Goal: Task Accomplishment & Management: Use online tool/utility

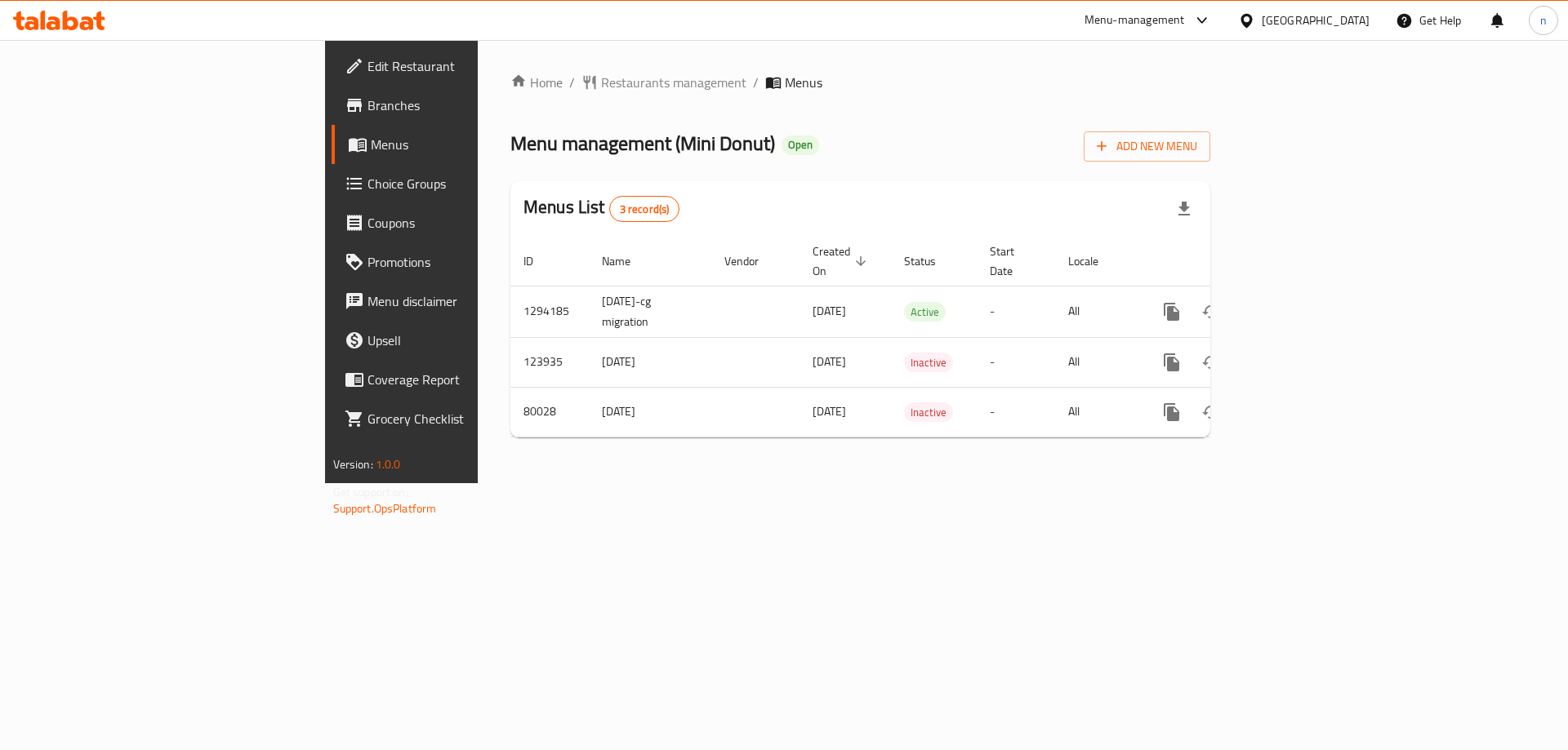
click at [367, 113] on span "Branches" at bounding box center [471, 105] width 207 height 20
click at [367, 100] on span "Branches" at bounding box center [471, 105] width 207 height 20
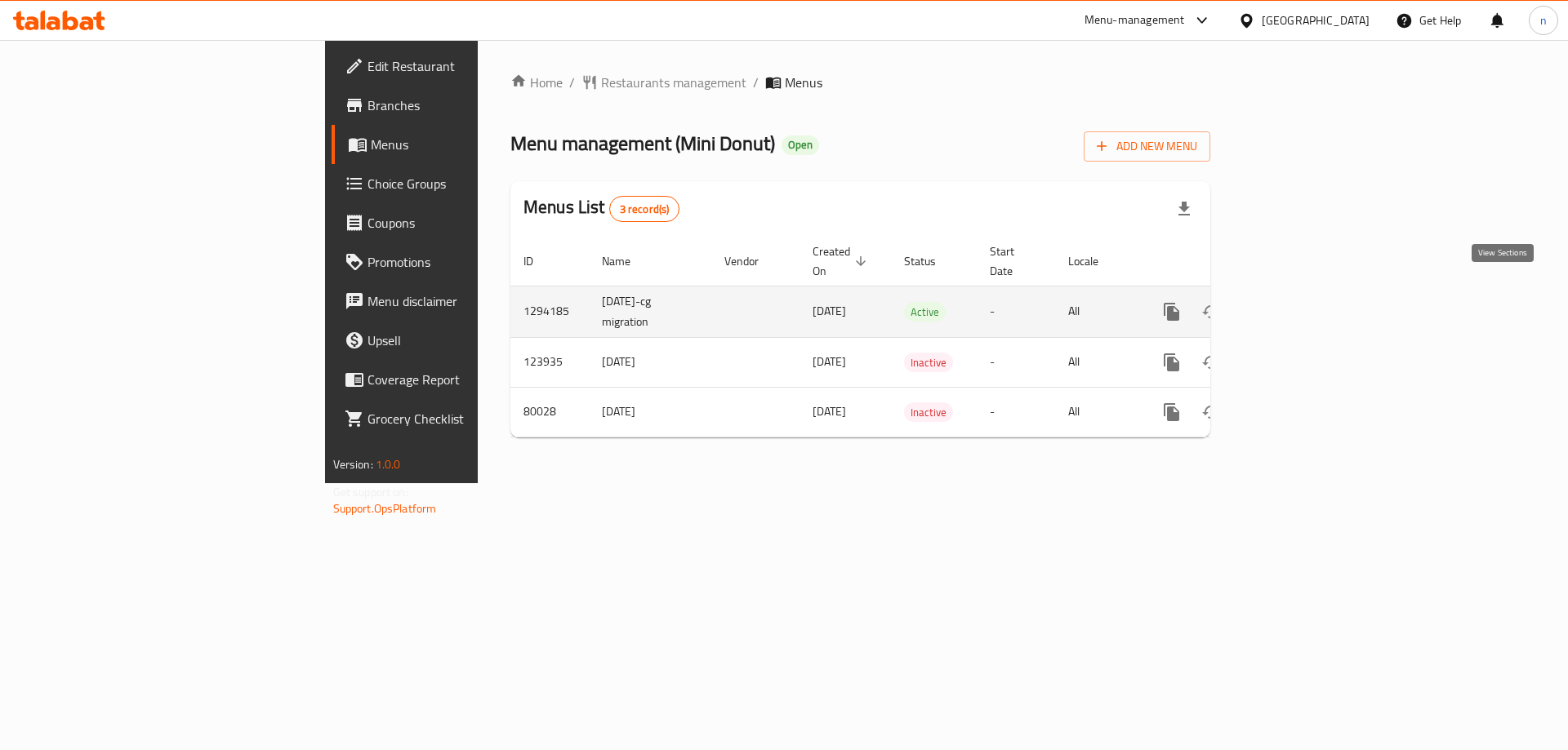
click at [1299, 302] on icon "enhanced table" at bounding box center [1289, 311] width 20 height 20
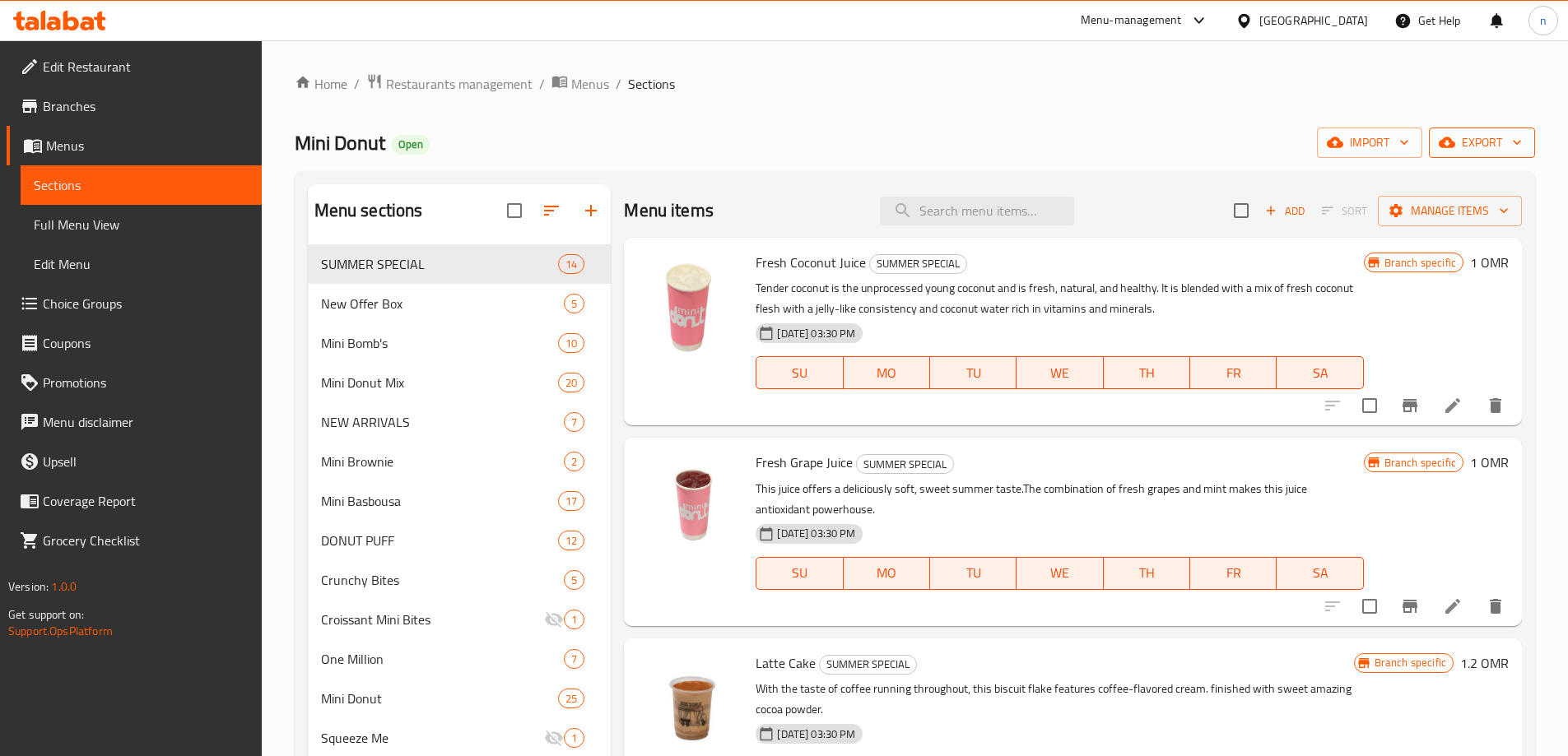
click at [1466, 145] on span "export" at bounding box center [1482, 143] width 80 height 21
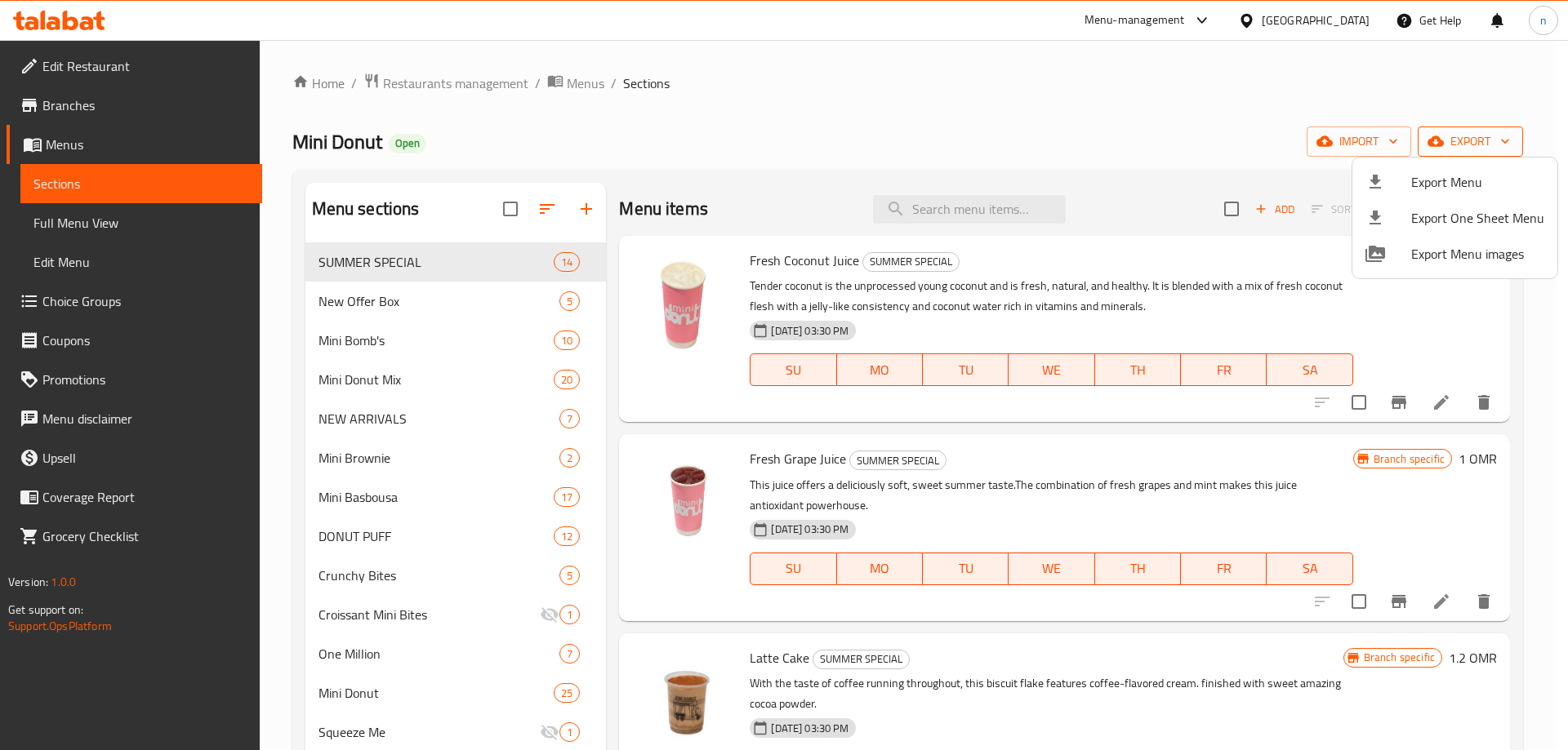
click at [1454, 144] on div at bounding box center [784, 375] width 1568 height 750
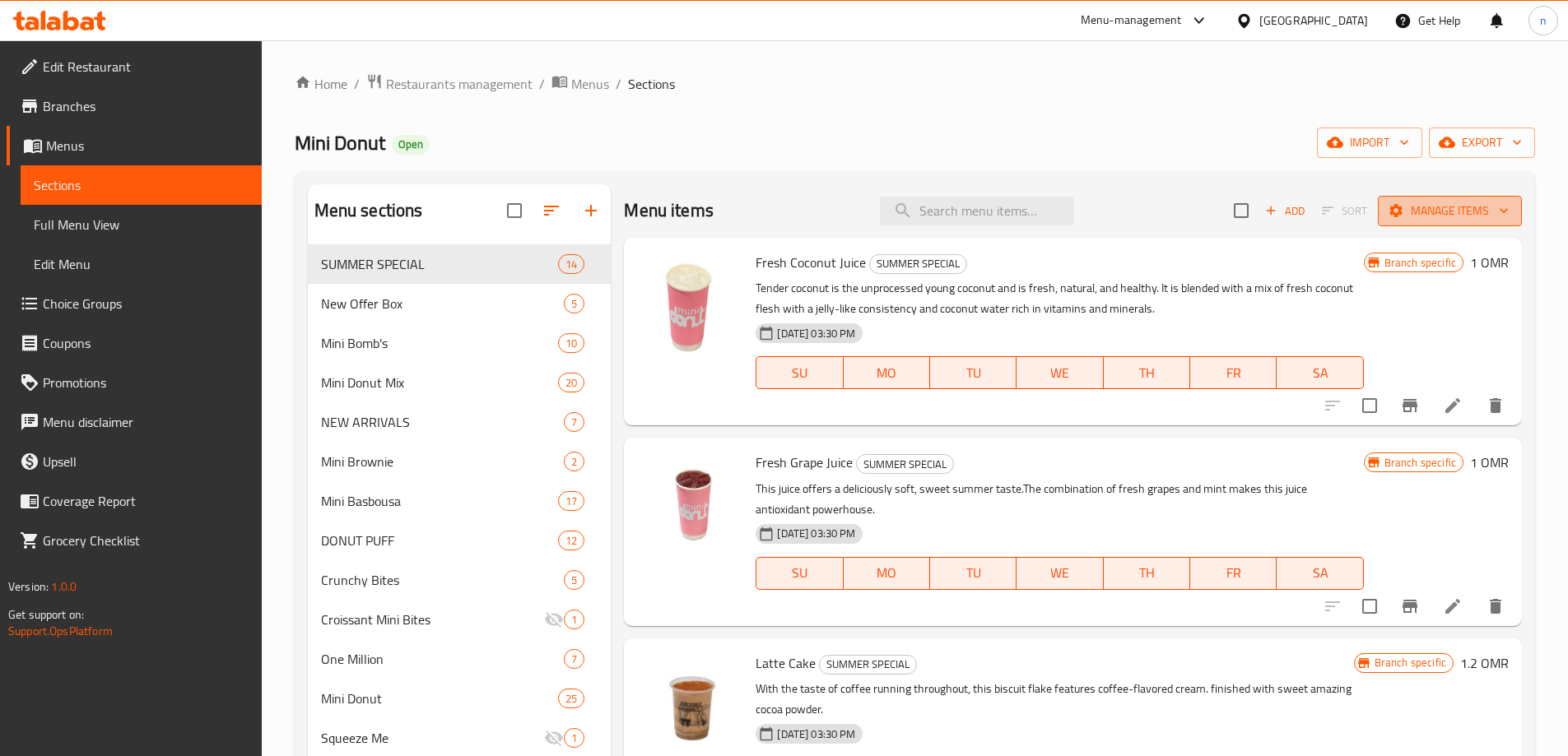
click at [1460, 209] on span "Manage items" at bounding box center [1450, 212] width 118 height 21
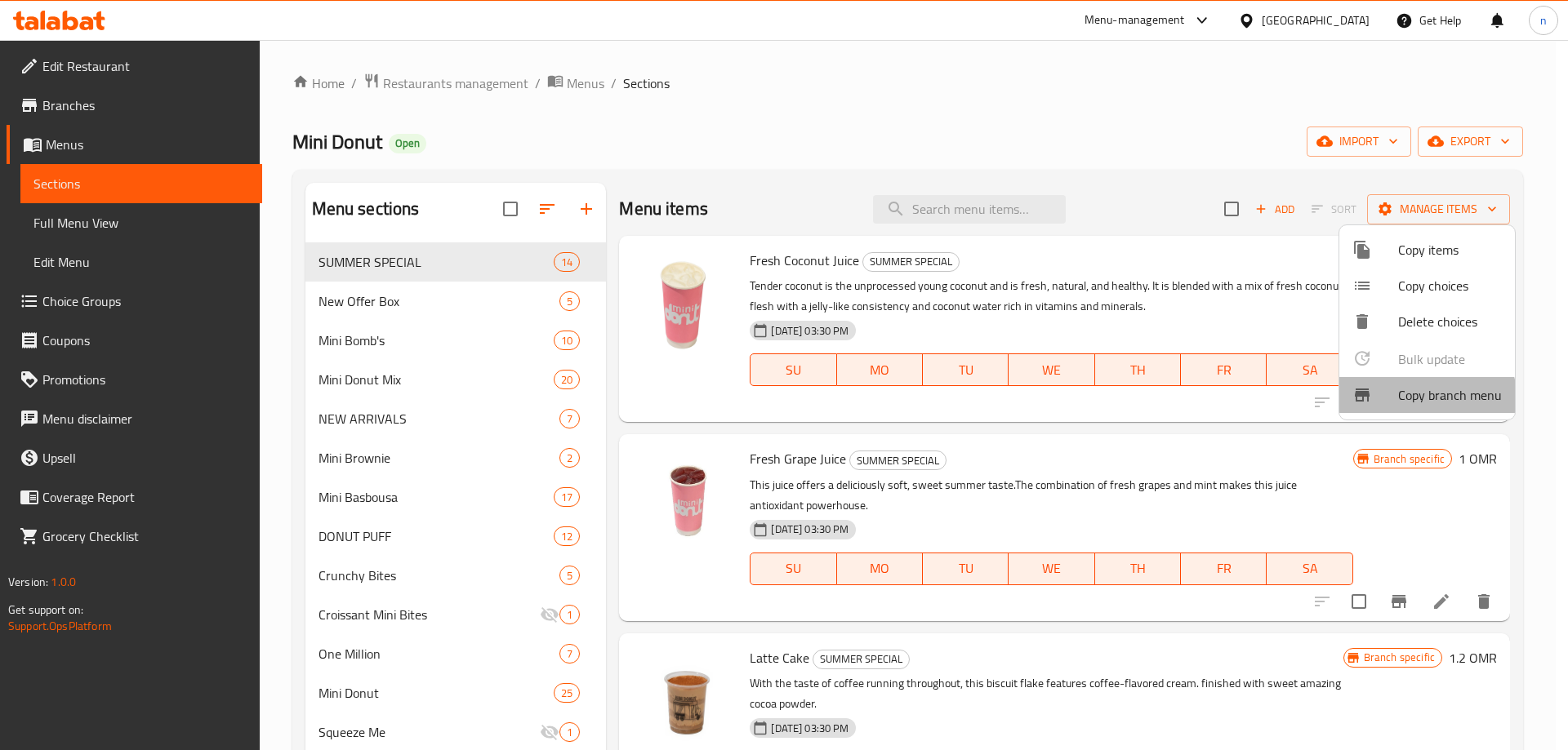
click at [1417, 402] on span "Copy branch menu" at bounding box center [1450, 395] width 104 height 20
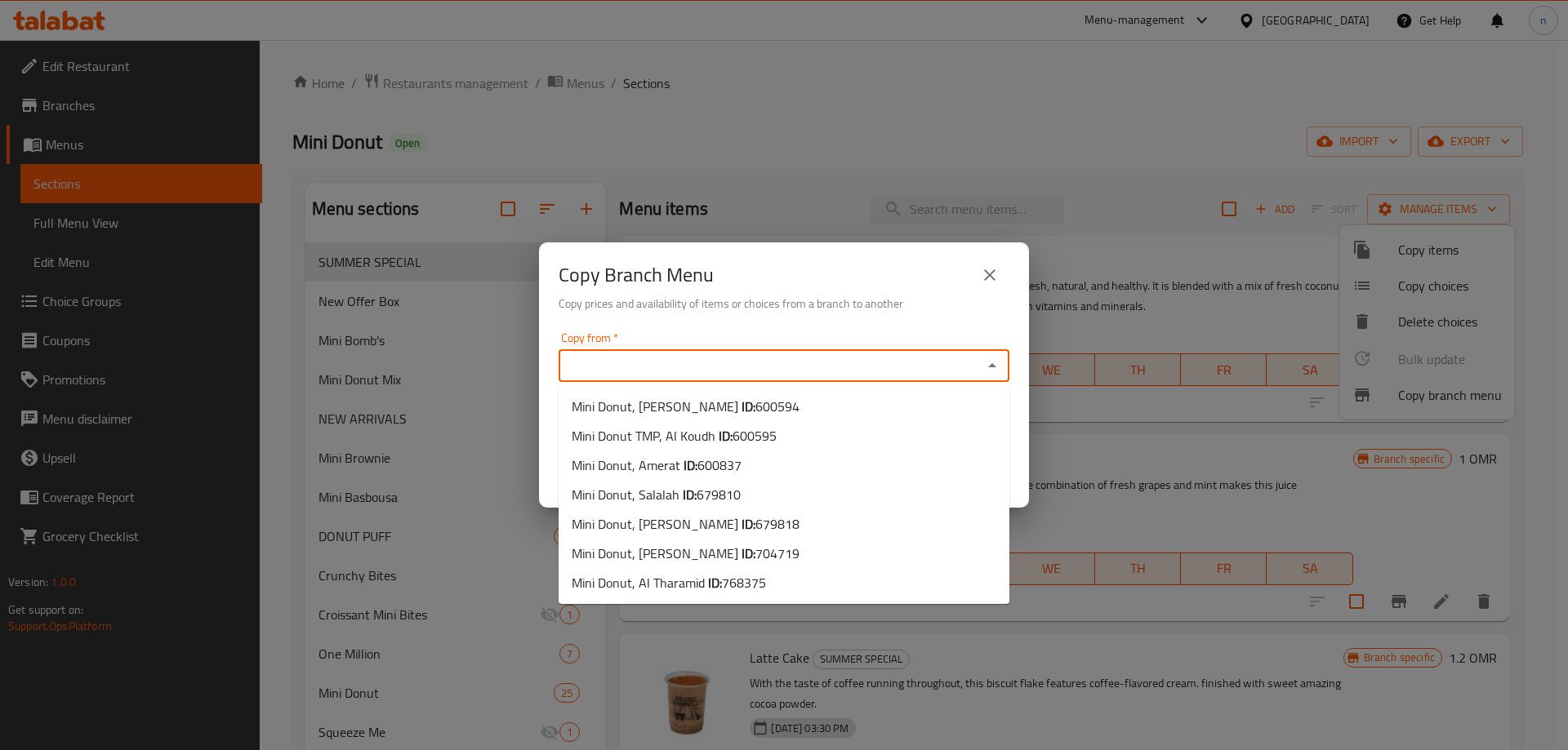
click at [661, 364] on input "Copy from   *" at bounding box center [770, 366] width 414 height 23
click at [651, 554] on span "Mini Donut, [PERSON_NAME] ID: 704719" at bounding box center [685, 553] width 228 height 20
type input "Mini Donut, [PERSON_NAME]"
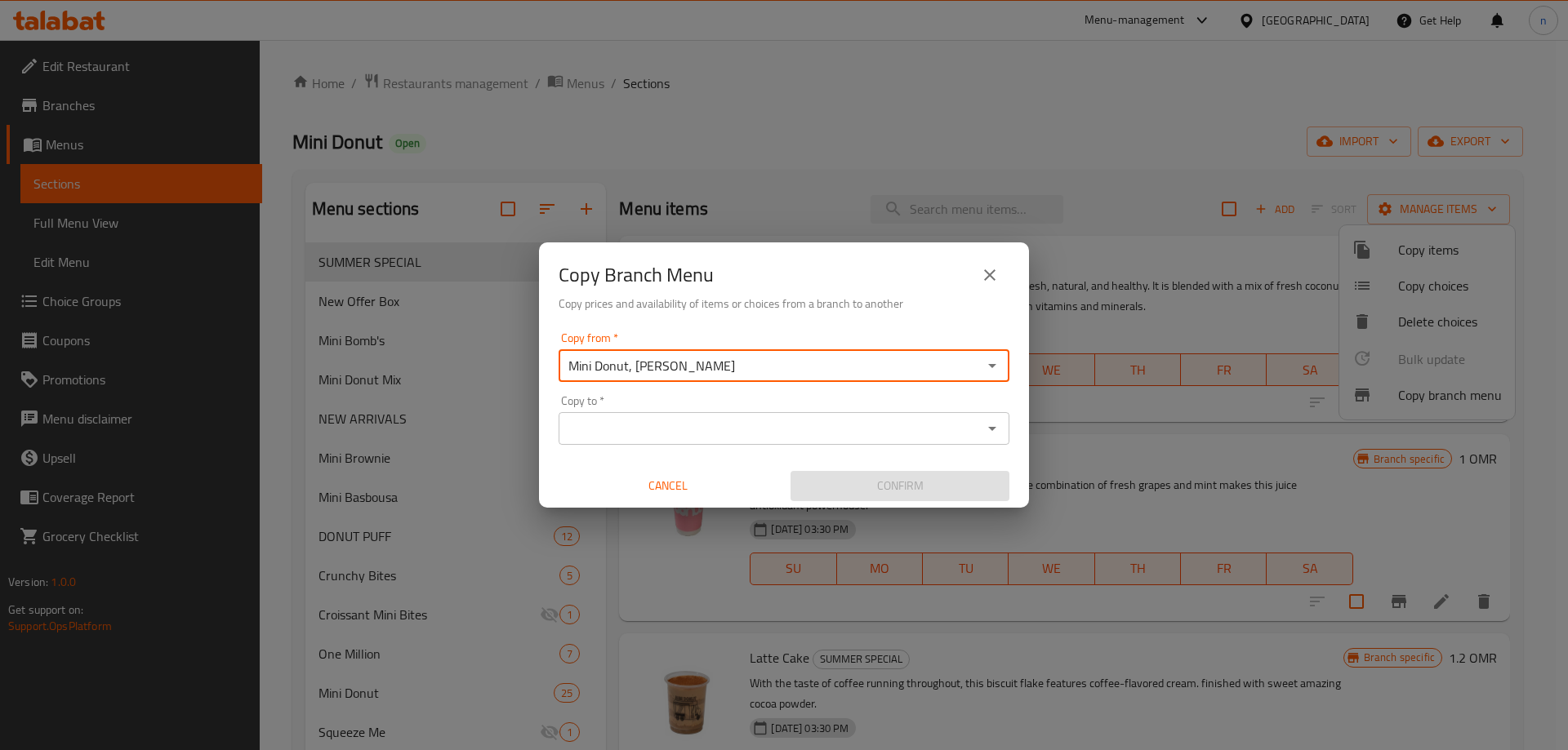
click at [750, 426] on input "Copy to   *" at bounding box center [770, 428] width 414 height 23
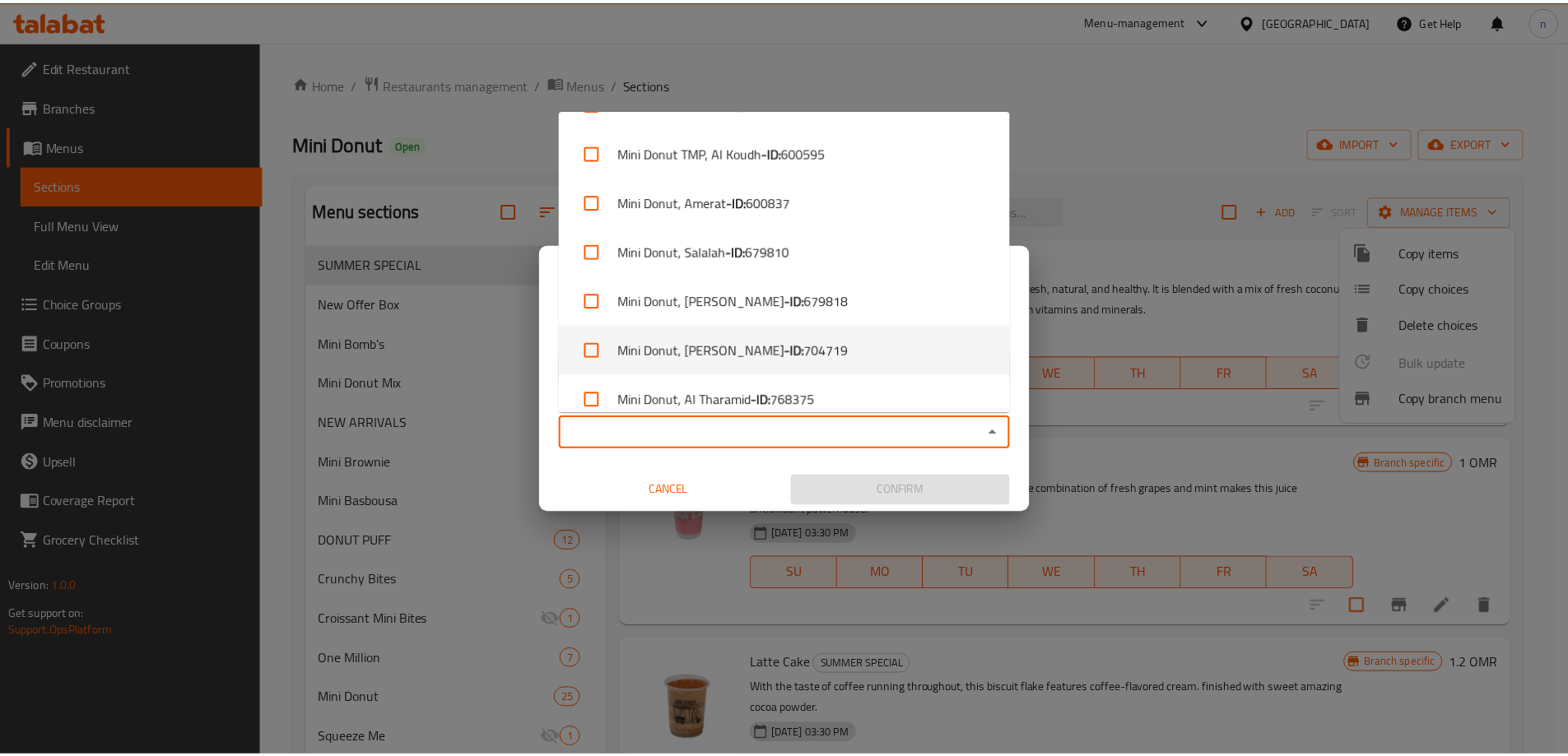
scroll to position [56, 0]
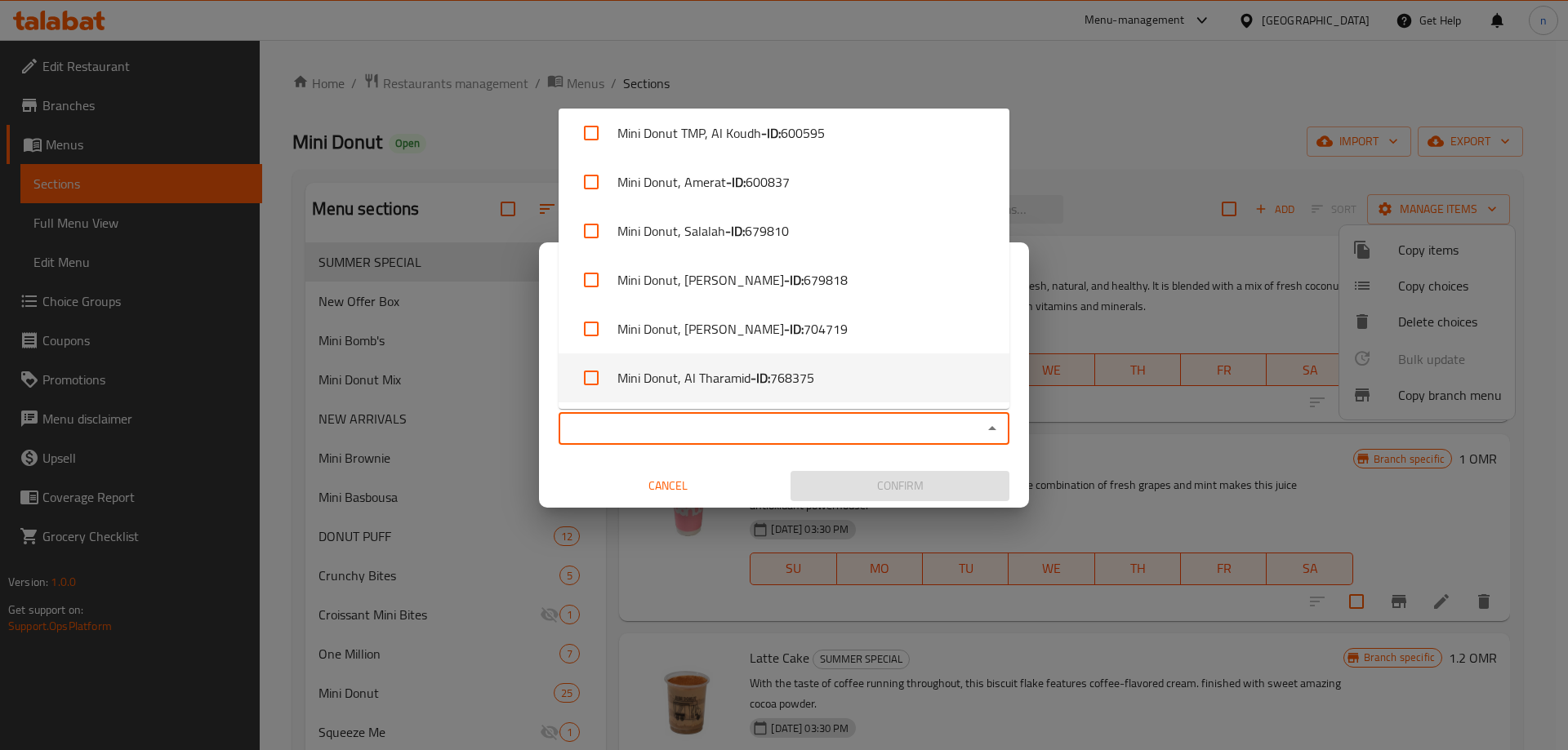
click at [836, 373] on li "Mini Donut, Al Tharamid - ID: 768375" at bounding box center [784, 378] width 451 height 49
checkbox input "true"
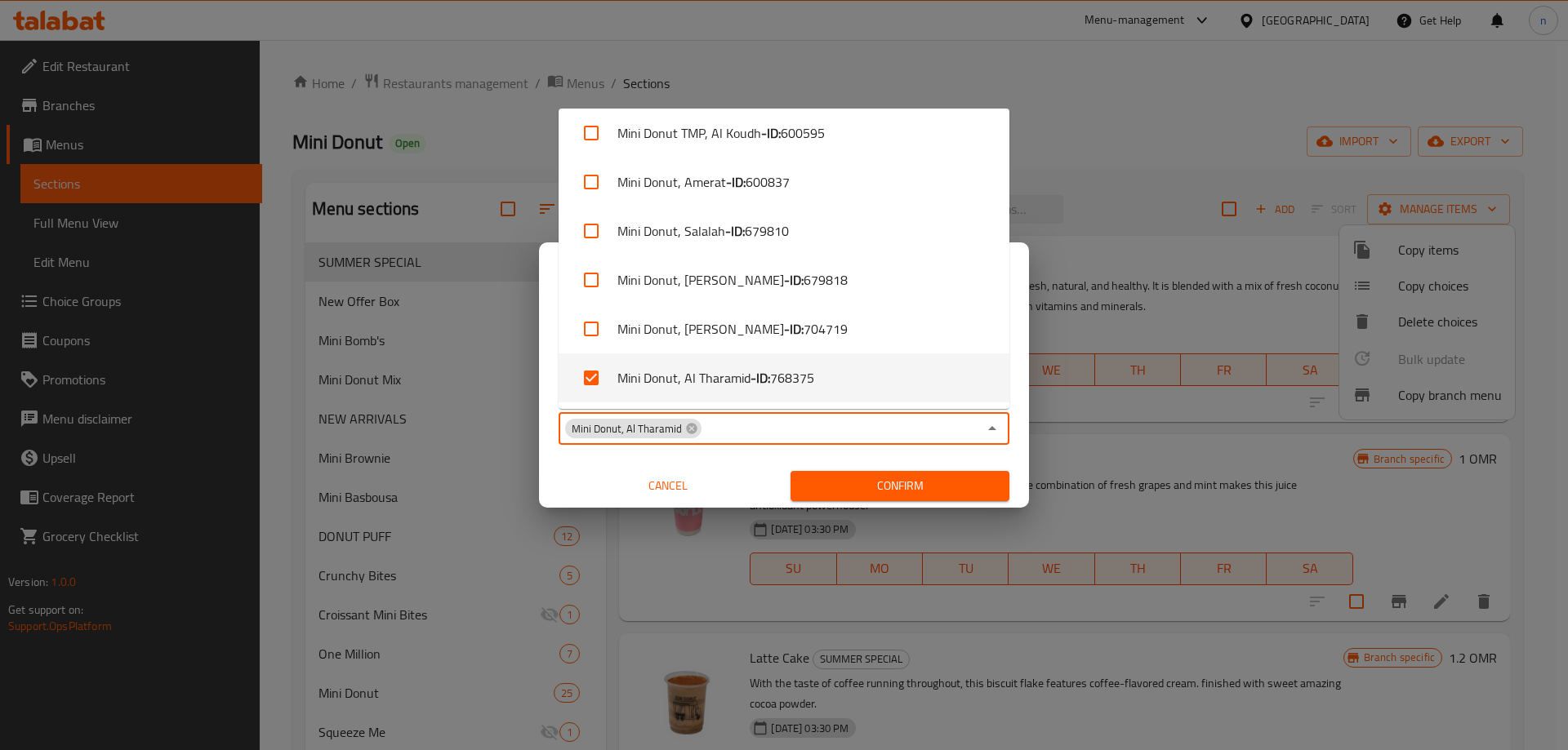
click at [940, 493] on span "Confirm" at bounding box center [900, 486] width 193 height 21
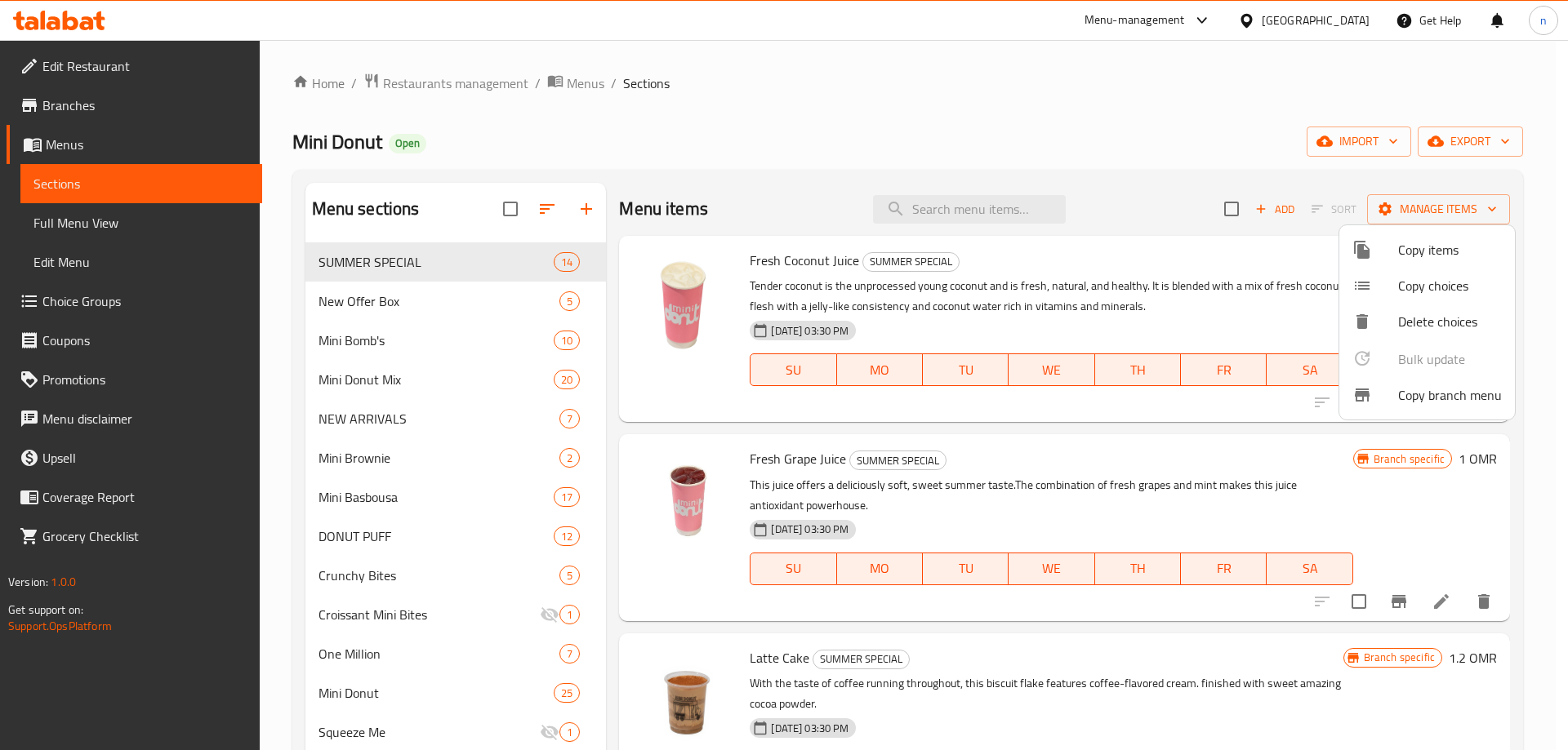
click at [85, 22] on div at bounding box center [784, 375] width 1568 height 750
